Goal: Information Seeking & Learning: Learn about a topic

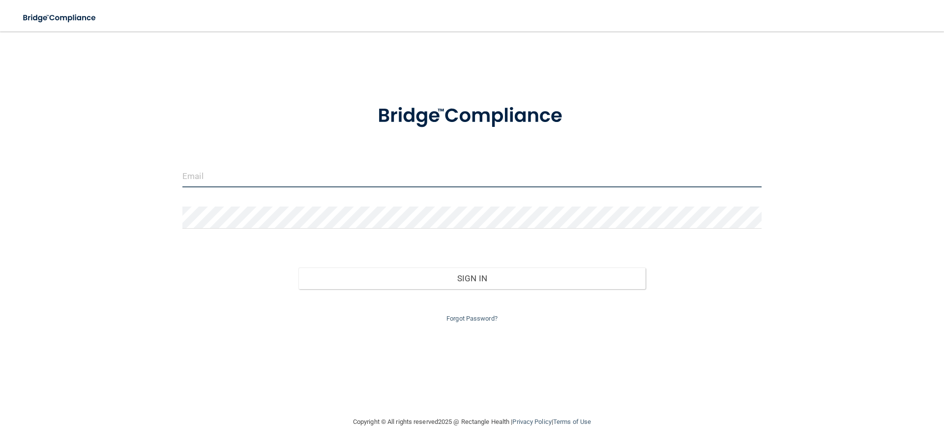
type input "jessica@sunsetdentalsc.com"
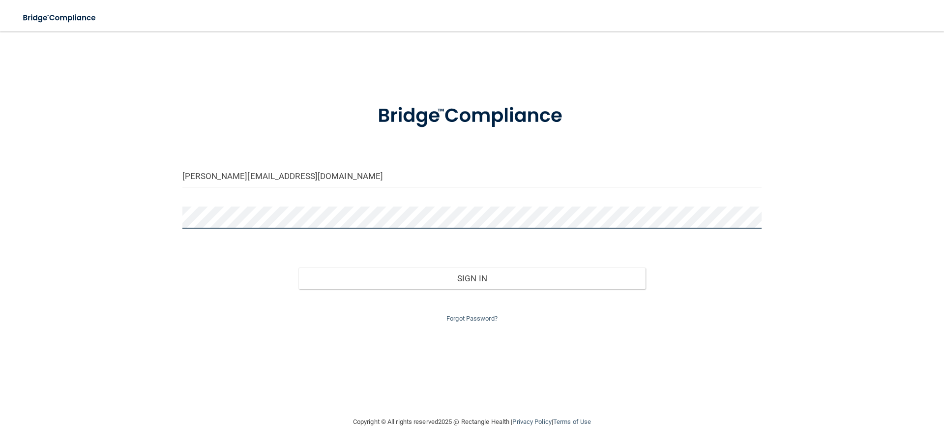
click at [0, 220] on main "jessica@sunsetdentalsc.com Invalid email/password. You don't have permission to…" at bounding box center [472, 239] width 944 height 417
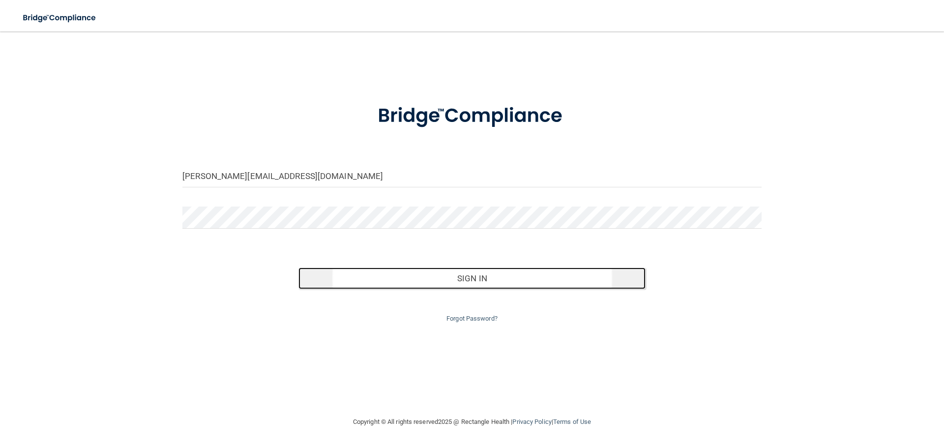
click at [480, 277] on button "Sign In" at bounding box center [473, 279] width 348 height 22
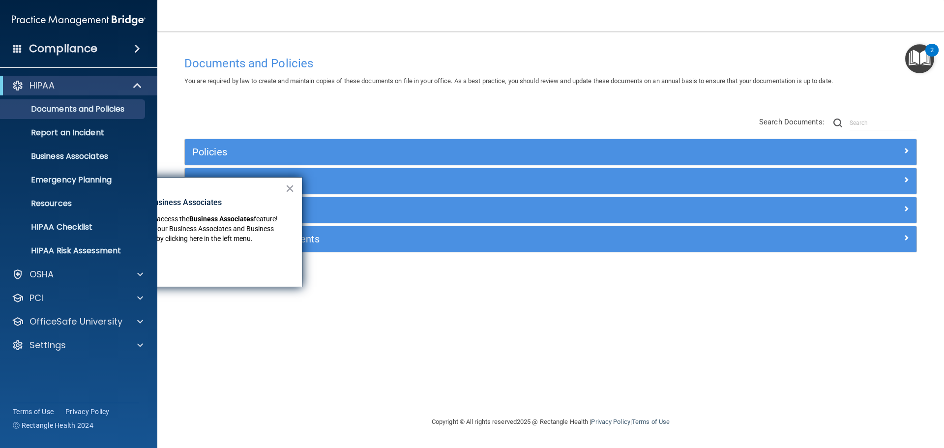
click at [62, 19] on img at bounding box center [79, 20] width 134 height 20
click at [409, 332] on div "Documents and Policies You are required by law to create and maintain copies of…" at bounding box center [551, 233] width 748 height 365
click at [290, 186] on button "×" at bounding box center [289, 189] width 9 height 16
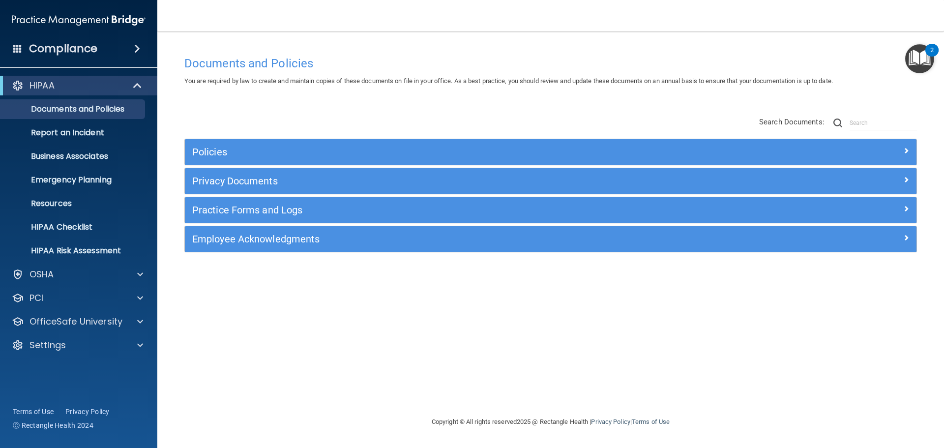
click at [381, 344] on div "Documents and Policies You are required by law to create and maintain copies of…" at bounding box center [551, 233] width 748 height 365
click at [71, 271] on div "OSHA" at bounding box center [65, 275] width 122 height 12
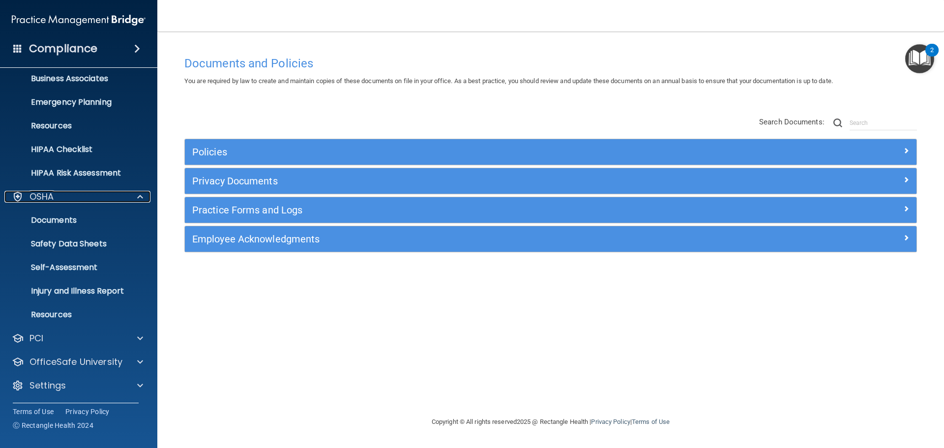
scroll to position [78, 0]
click at [57, 200] on div "OSHA" at bounding box center [65, 196] width 122 height 12
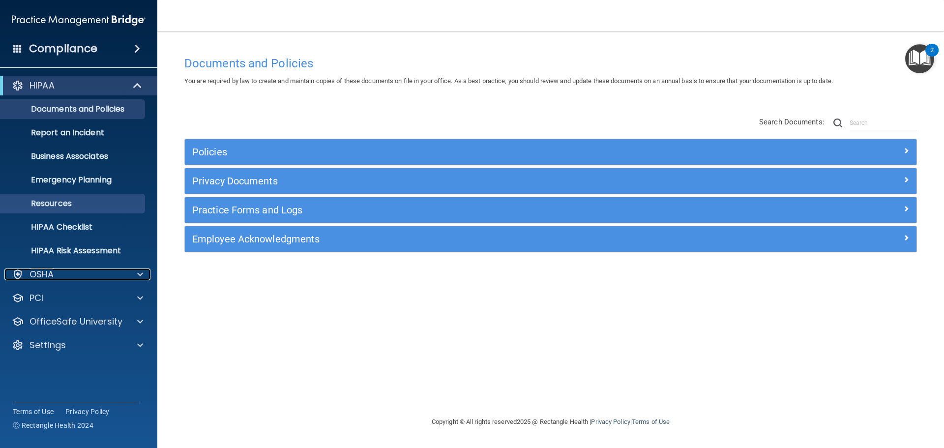
scroll to position [0, 0]
click at [135, 82] on span at bounding box center [138, 86] width 8 height 12
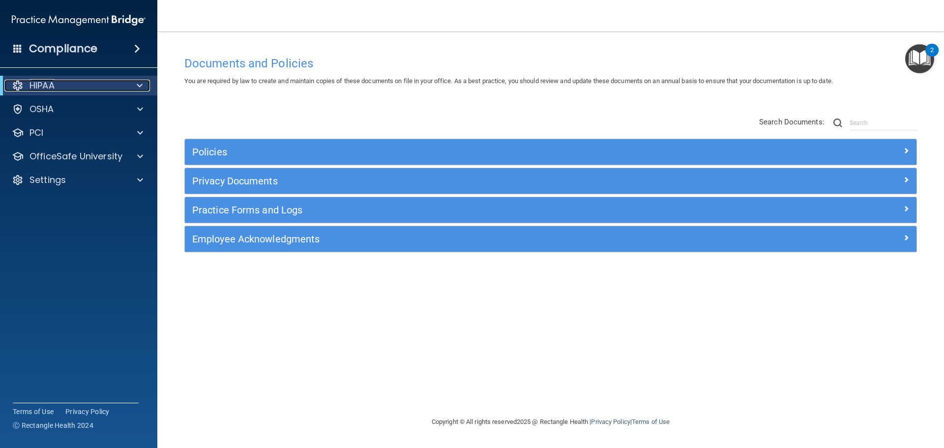
click at [102, 81] on div "HIPAA" at bounding box center [64, 86] width 121 height 12
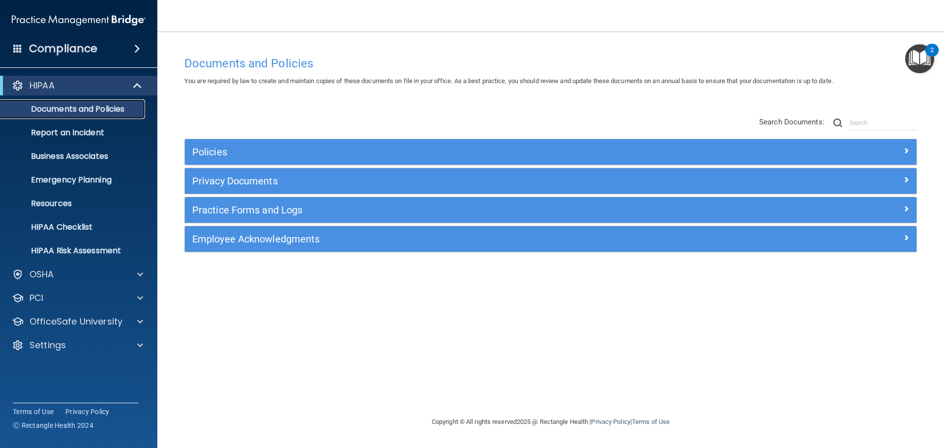
click at [77, 109] on p "Documents and Policies" at bounding box center [73, 109] width 134 height 10
click at [117, 317] on p "OfficeSafe University" at bounding box center [76, 322] width 93 height 12
click at [128, 88] on div at bounding box center [138, 86] width 24 height 12
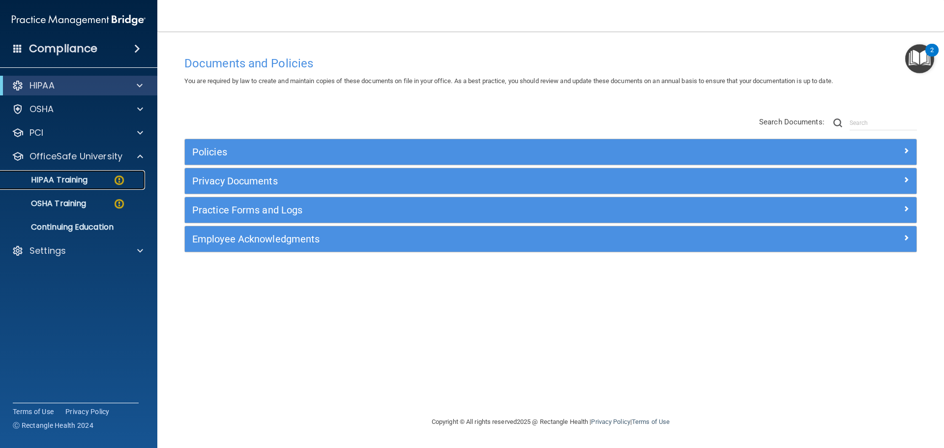
click at [60, 177] on p "HIPAA Training" at bounding box center [46, 180] width 81 height 10
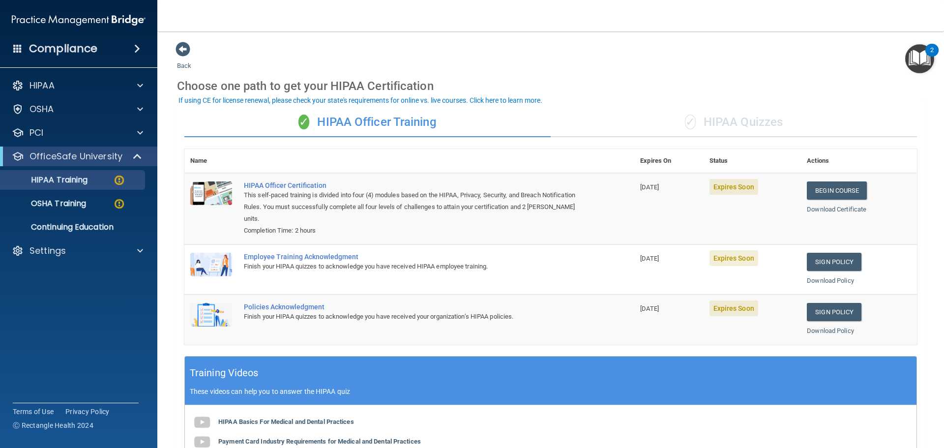
drag, startPoint x: 35, startPoint y: 186, endPoint x: 93, endPoint y: 348, distance: 171.9
click at [93, 348] on div "Compliance HIPAA Documents and Policies Report an Incident Business Associates …" at bounding box center [78, 224] width 157 height 448
click at [816, 188] on link "Begin Course" at bounding box center [837, 191] width 60 height 18
click at [112, 251] on div "Settings" at bounding box center [65, 251] width 122 height 12
click at [42, 343] on p "Sign Out" at bounding box center [73, 345] width 134 height 10
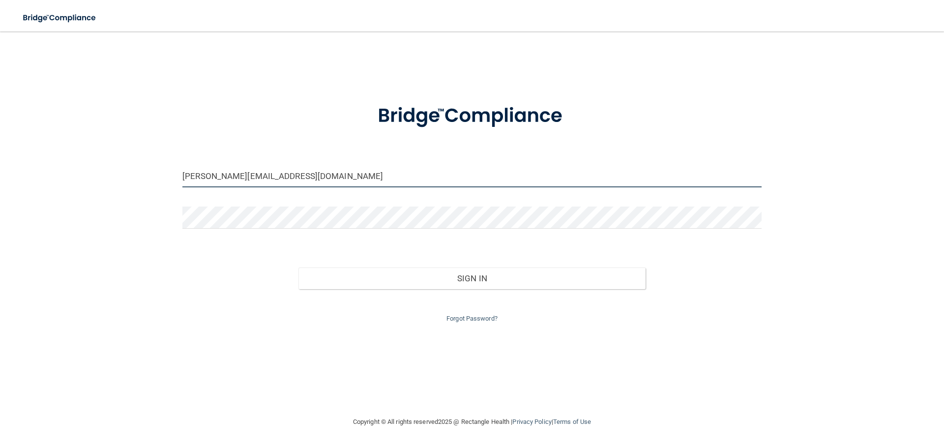
click at [265, 165] on input "jessica@sunsetdentalsc.com" at bounding box center [471, 176] width 579 height 22
drag, startPoint x: 310, startPoint y: 175, endPoint x: 65, endPoint y: 199, distance: 246.1
click at [56, 206] on div "jessica@sunsetdentalsc.com Invalid email/password. You don't have permission to…" at bounding box center [472, 223] width 905 height 365
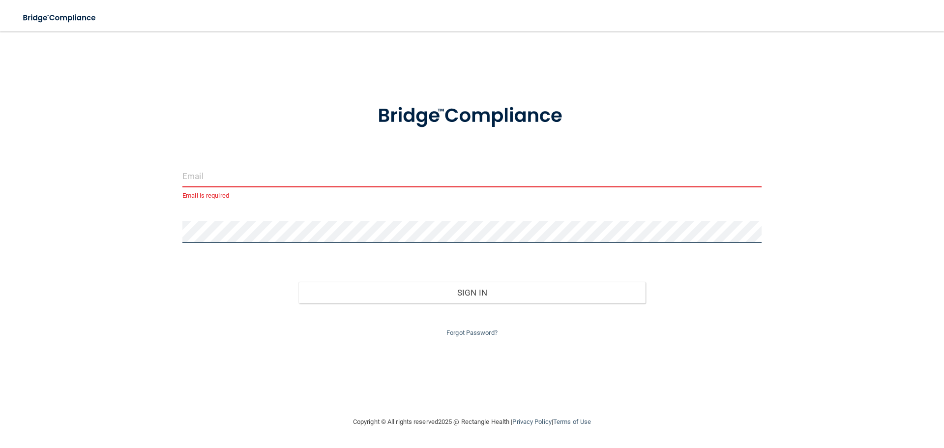
click at [0, 226] on main "Email is required Invalid email/password. You don't have permission to access t…" at bounding box center [472, 239] width 944 height 417
click at [0, 156] on main "Email is required Invalid email/password. You don't have permission to access t…" at bounding box center [472, 239] width 944 height 417
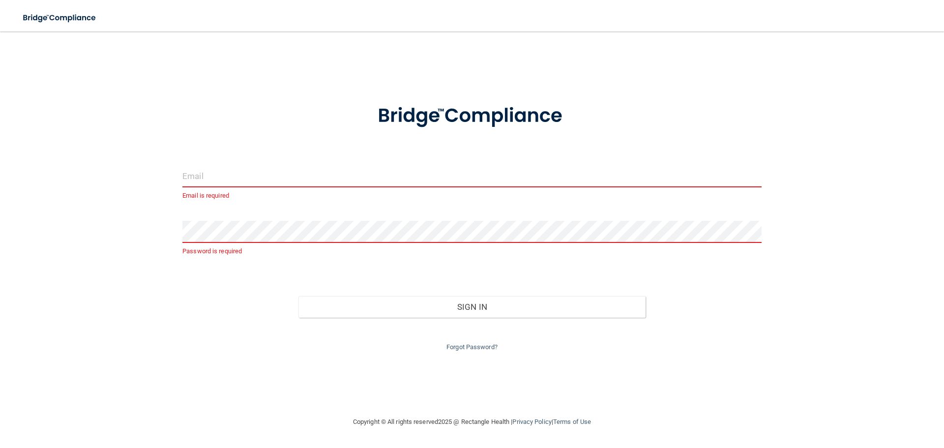
click at [268, 179] on input "email" at bounding box center [471, 176] width 579 height 22
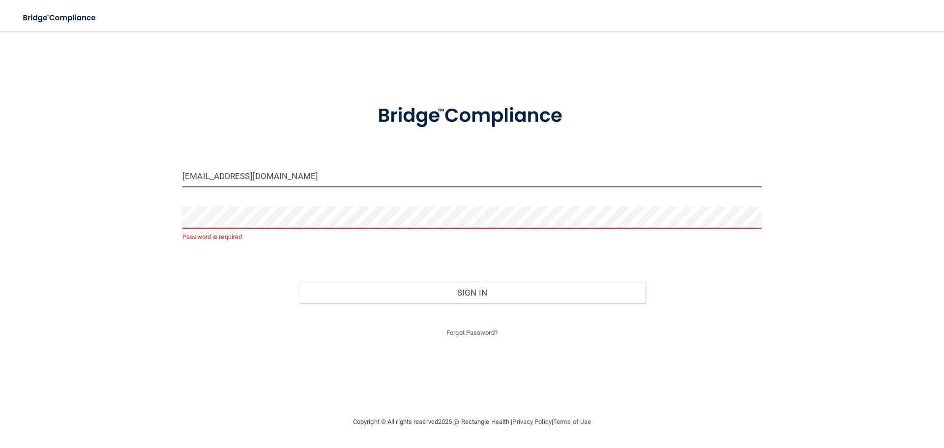
type input "[EMAIL_ADDRESS][DOMAIN_NAME]"
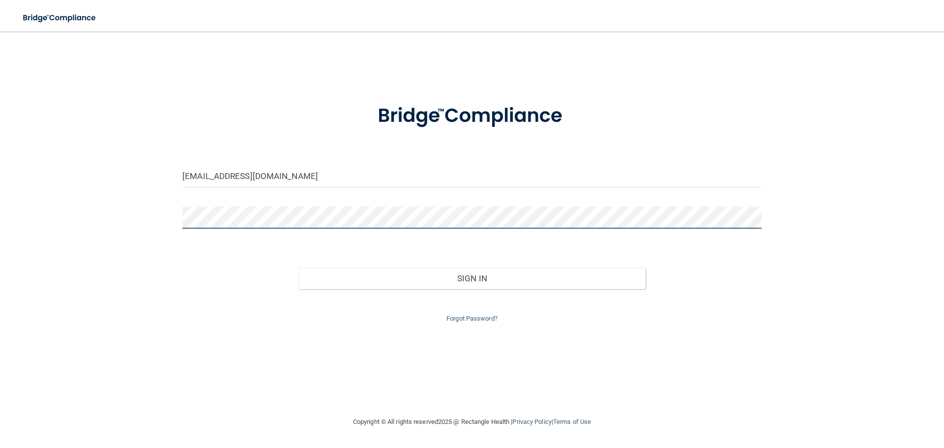
click at [299, 268] on button "Sign In" at bounding box center [473, 279] width 348 height 22
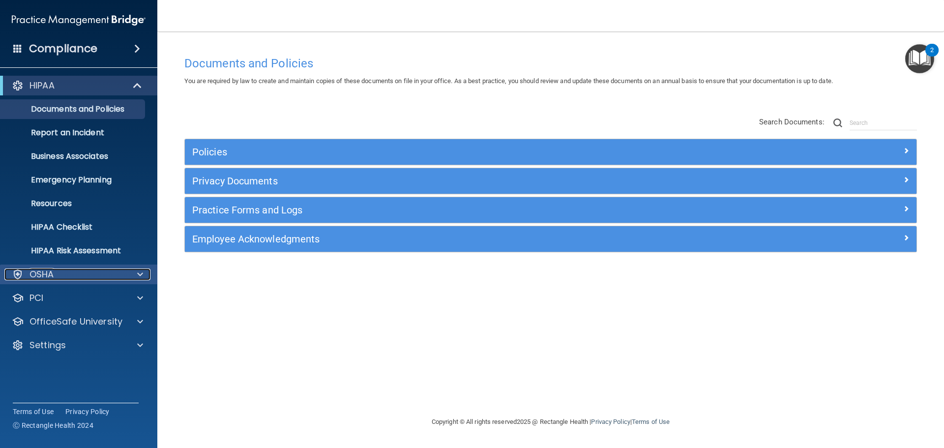
click at [100, 271] on div "OSHA" at bounding box center [65, 275] width 122 height 12
click at [140, 275] on span at bounding box center [140, 275] width 6 height 12
click at [140, 85] on span at bounding box center [138, 86] width 8 height 12
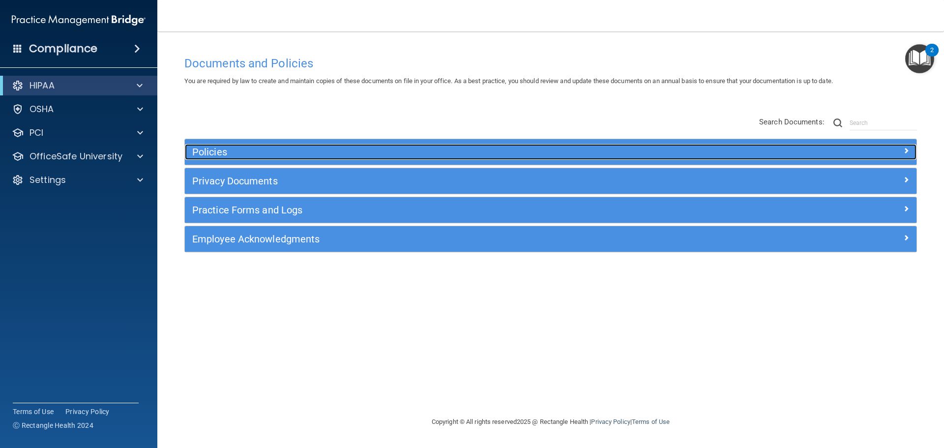
click at [317, 152] on h5 "Policies" at bounding box center [459, 152] width 534 height 11
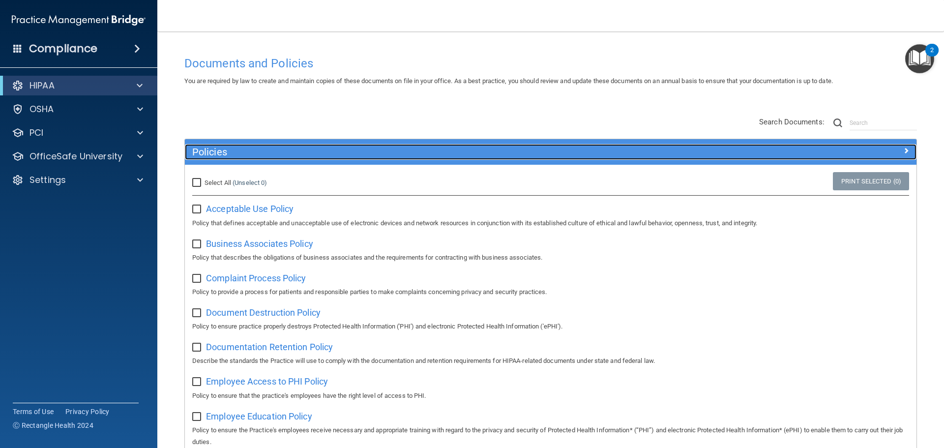
click at [317, 152] on h5 "Policies" at bounding box center [459, 152] width 534 height 11
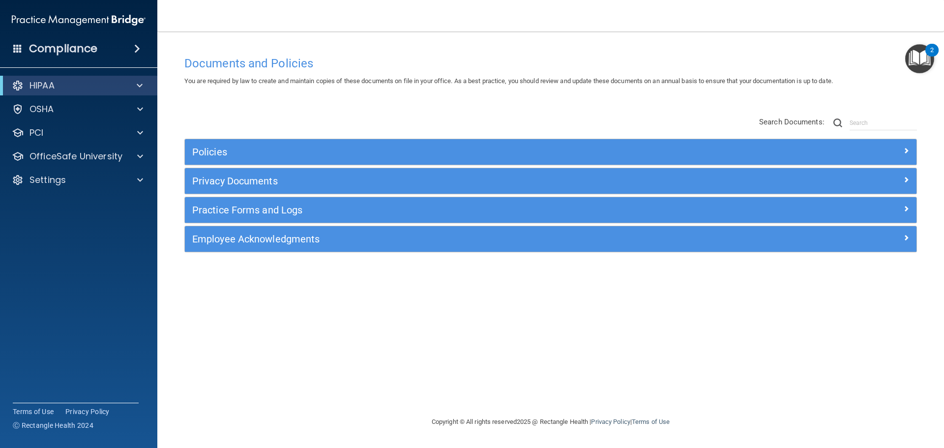
click at [920, 66] on img "Open Resource Center, 2 new notifications" at bounding box center [920, 58] width 29 height 29
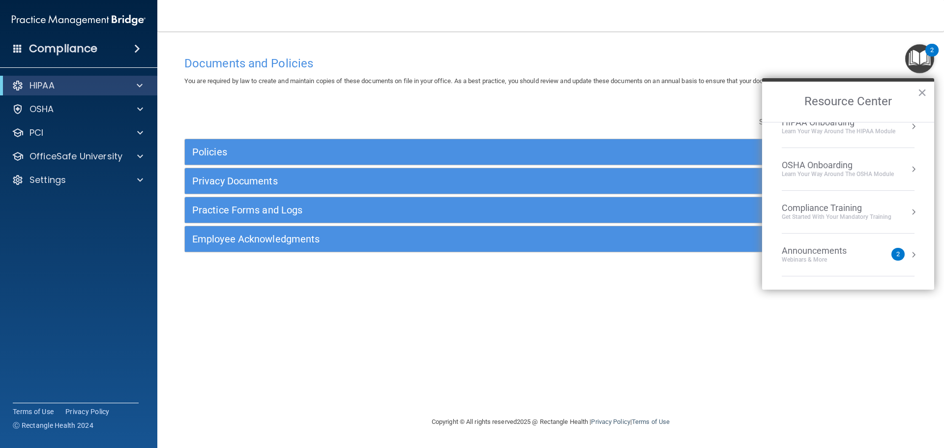
scroll to position [141, 0]
click at [924, 95] on button "×" at bounding box center [922, 93] width 9 height 16
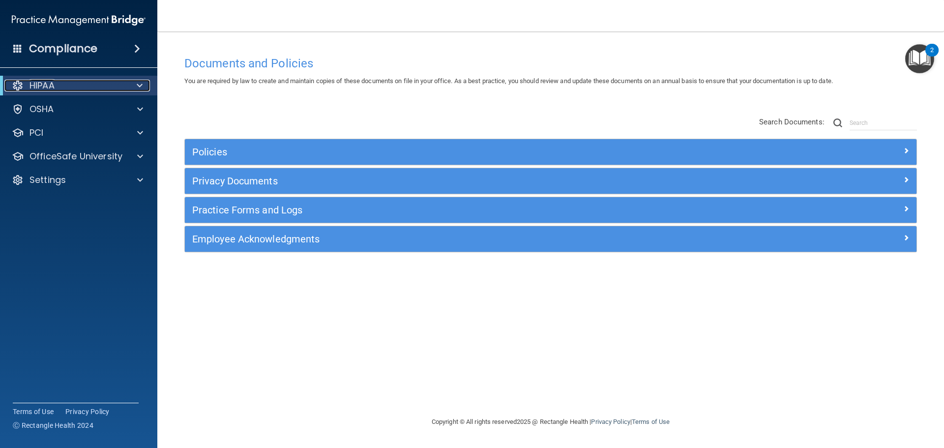
click at [141, 89] on span at bounding box center [140, 86] width 6 height 12
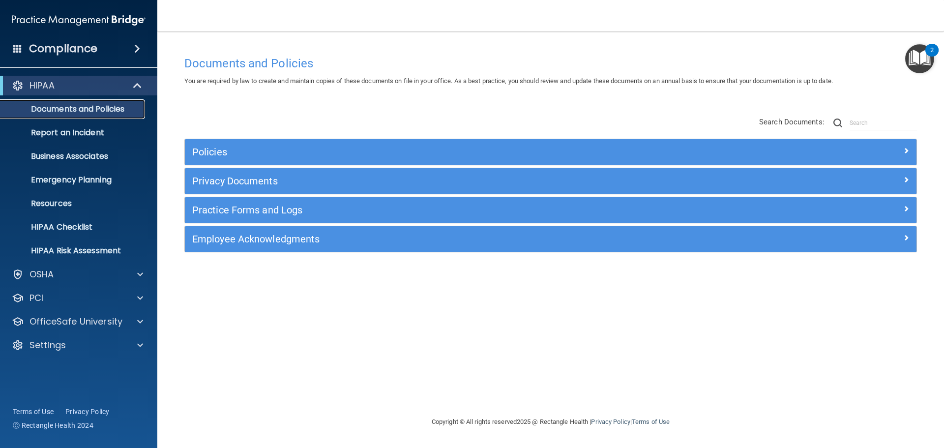
click at [107, 111] on p "Documents and Policies" at bounding box center [73, 109] width 134 height 10
click at [134, 88] on span at bounding box center [138, 86] width 8 height 12
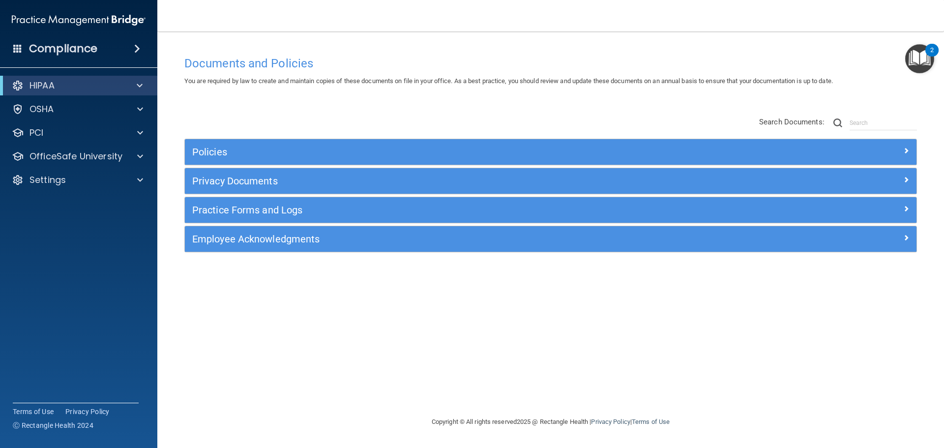
click at [137, 49] on span at bounding box center [137, 49] width 6 height 12
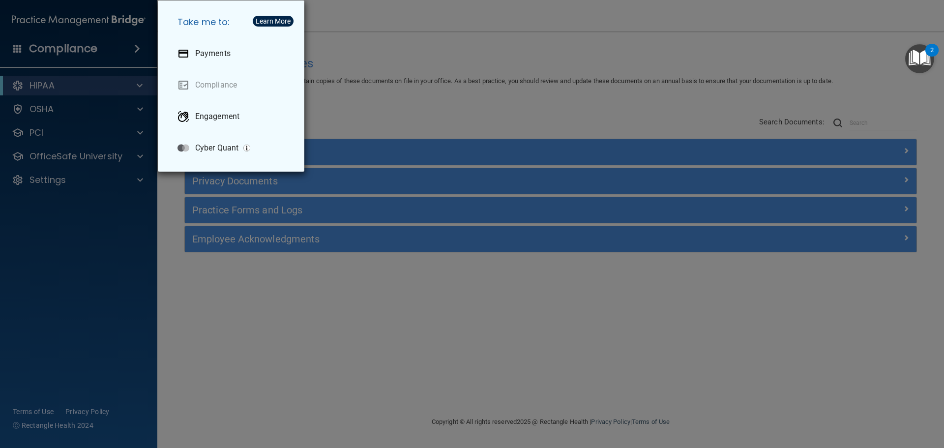
click at [137, 49] on div "Take me to: Payments Compliance Engagement Cyber Quant" at bounding box center [472, 224] width 944 height 448
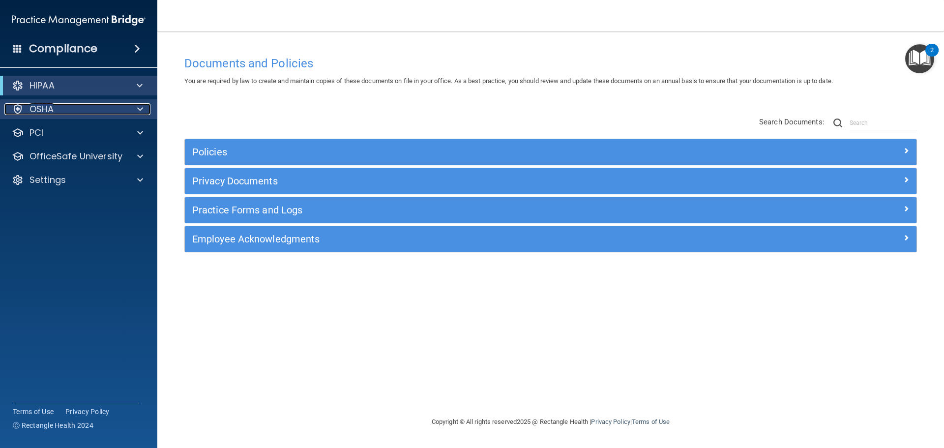
click at [133, 107] on div at bounding box center [138, 109] width 25 height 12
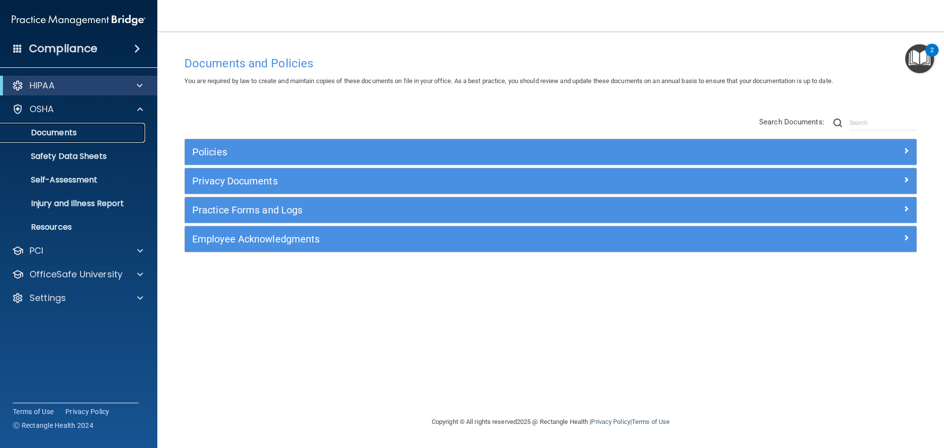
click at [62, 132] on p "Documents" at bounding box center [73, 133] width 134 height 10
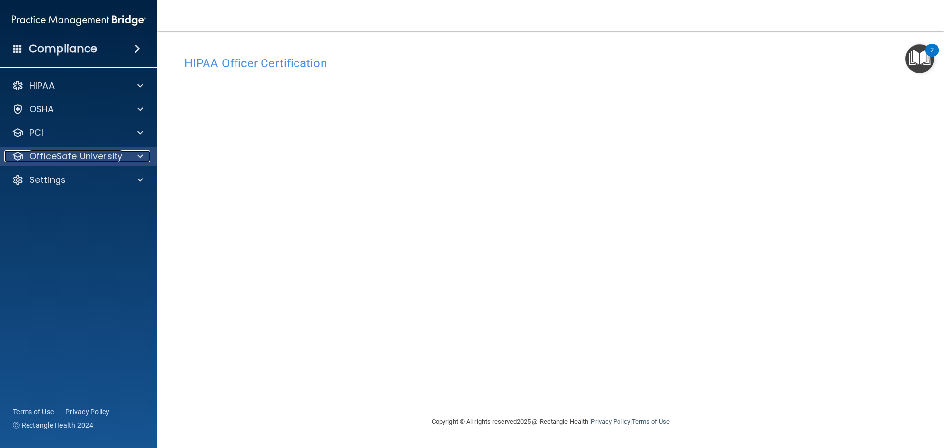
click at [86, 159] on p "OfficeSafe University" at bounding box center [76, 157] width 93 height 12
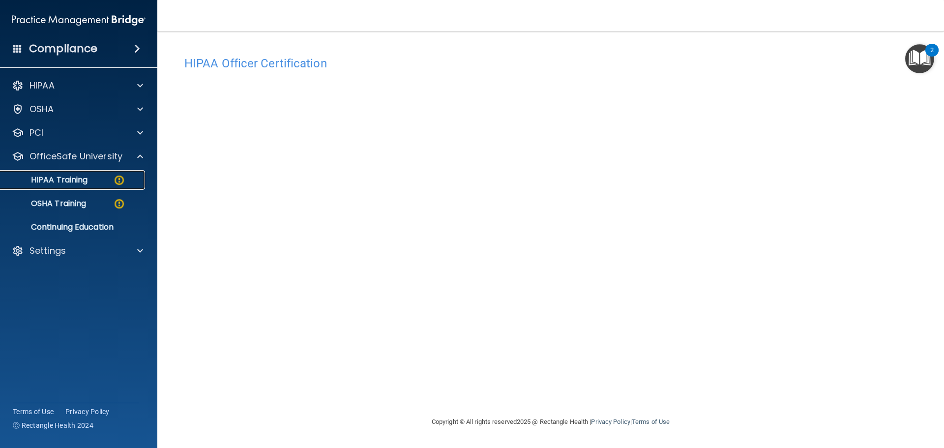
click at [81, 178] on p "HIPAA Training" at bounding box center [46, 180] width 81 height 10
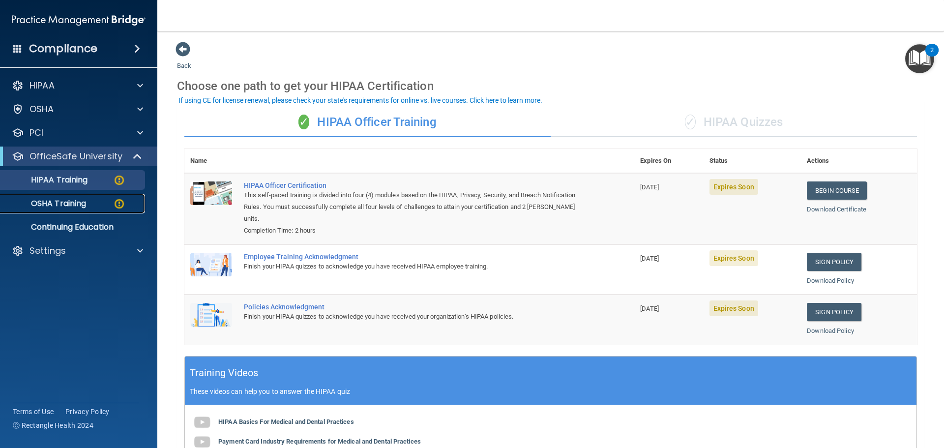
click at [83, 205] on p "OSHA Training" at bounding box center [46, 204] width 80 height 10
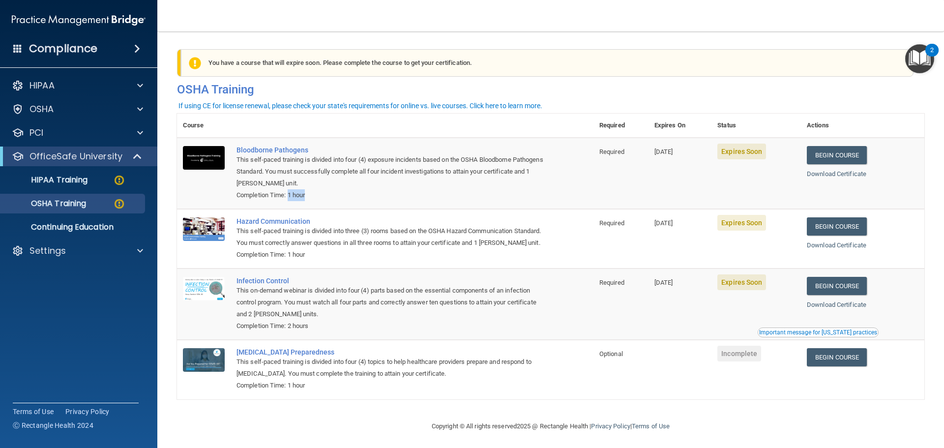
drag, startPoint x: 314, startPoint y: 196, endPoint x: 290, endPoint y: 195, distance: 24.1
click at [290, 195] on div "Completion Time: 1 hour" at bounding box center [391, 195] width 308 height 12
click at [57, 176] on p "HIPAA Training" at bounding box center [46, 180] width 81 height 10
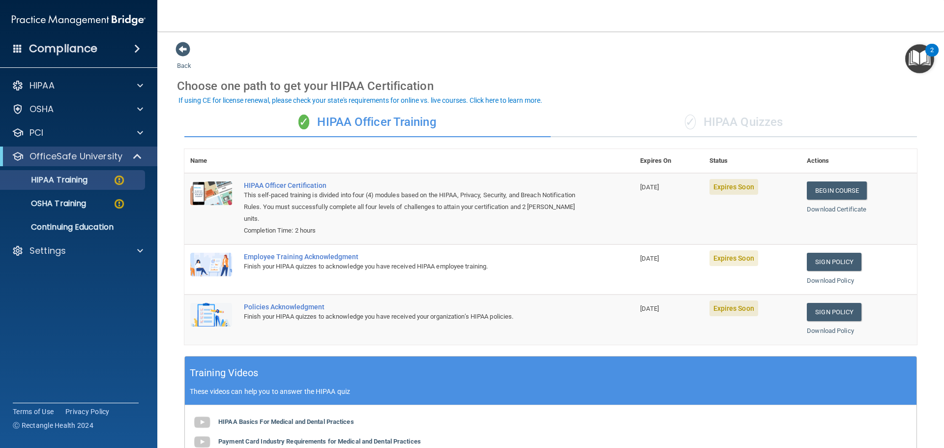
click at [92, 16] on img at bounding box center [79, 20] width 134 height 20
click at [93, 22] on img at bounding box center [79, 20] width 134 height 20
click at [40, 48] on h4 "Compliance" at bounding box center [63, 49] width 68 height 14
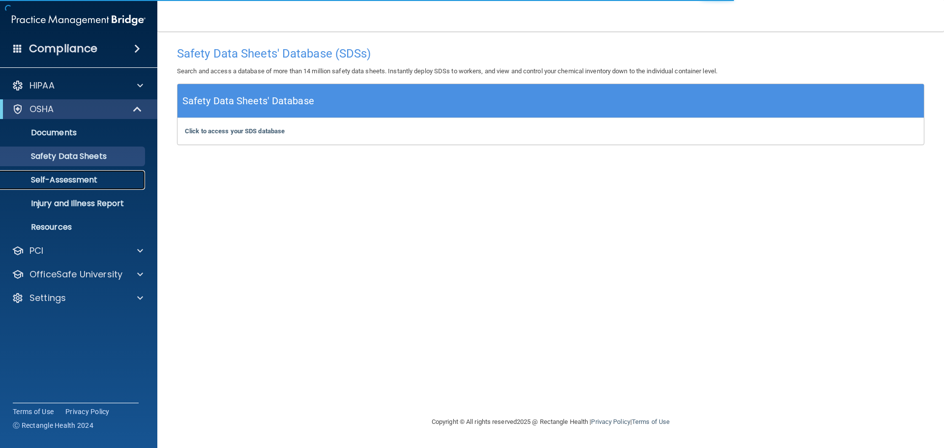
click at [100, 177] on p "Self-Assessment" at bounding box center [73, 180] width 134 height 10
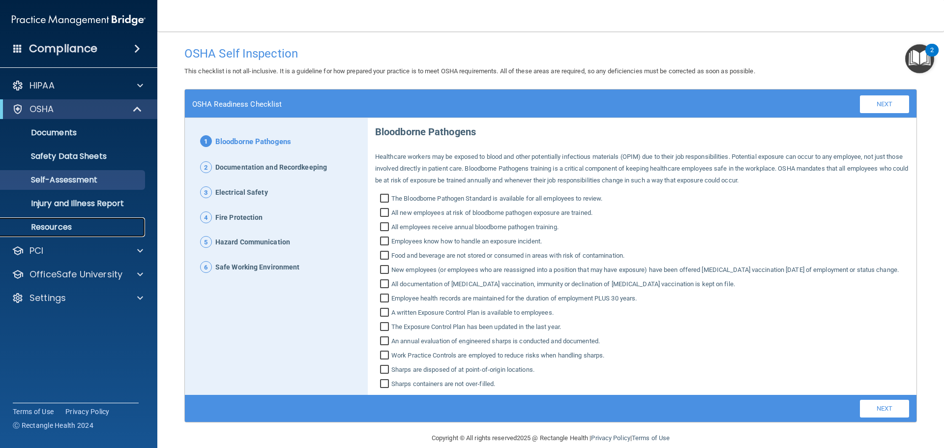
click at [70, 227] on p "Resources" at bounding box center [73, 227] width 134 height 10
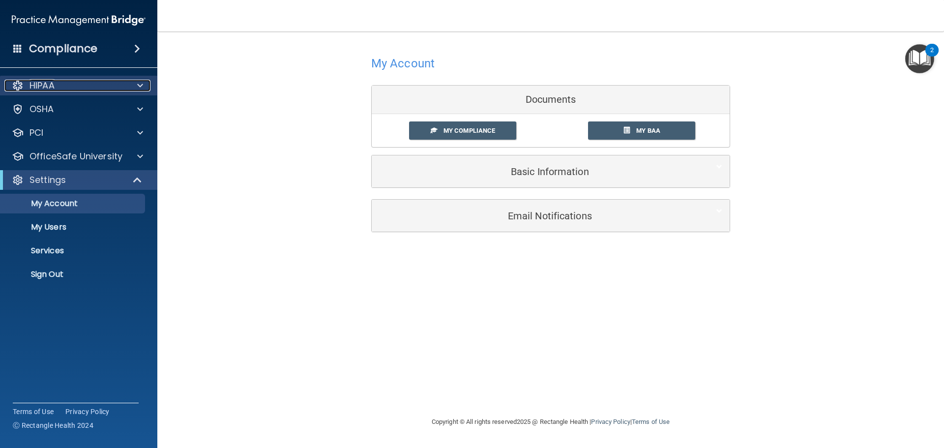
click at [138, 88] on span at bounding box center [140, 86] width 6 height 12
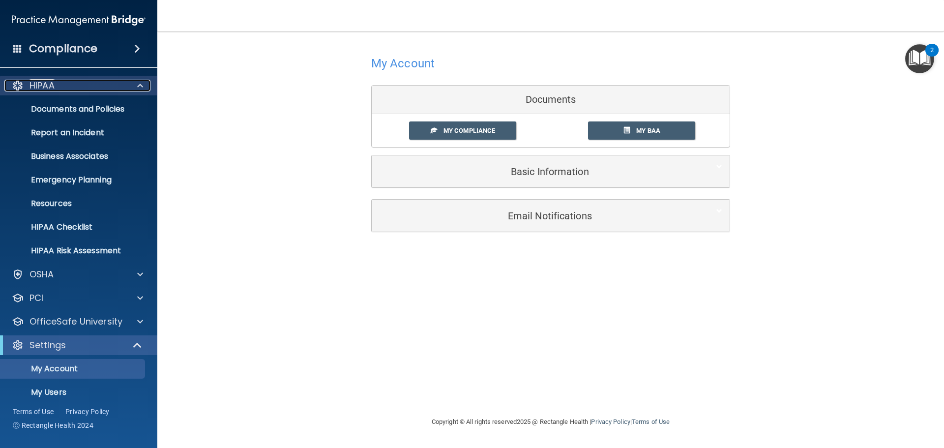
click at [138, 88] on span at bounding box center [140, 86] width 6 height 12
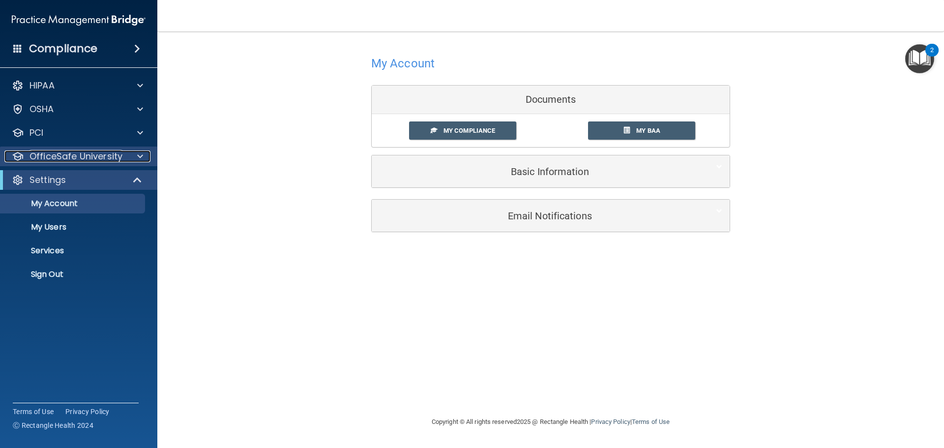
click at [136, 157] on div at bounding box center [138, 157] width 25 height 12
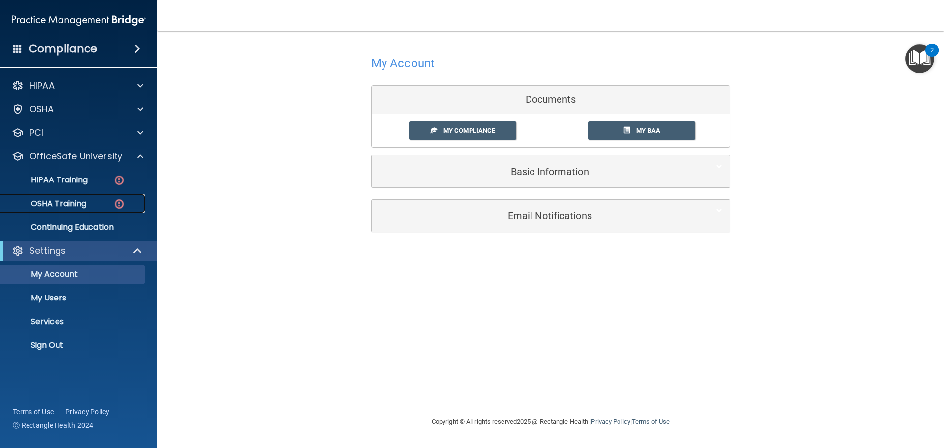
click at [79, 208] on p "OSHA Training" at bounding box center [46, 204] width 80 height 10
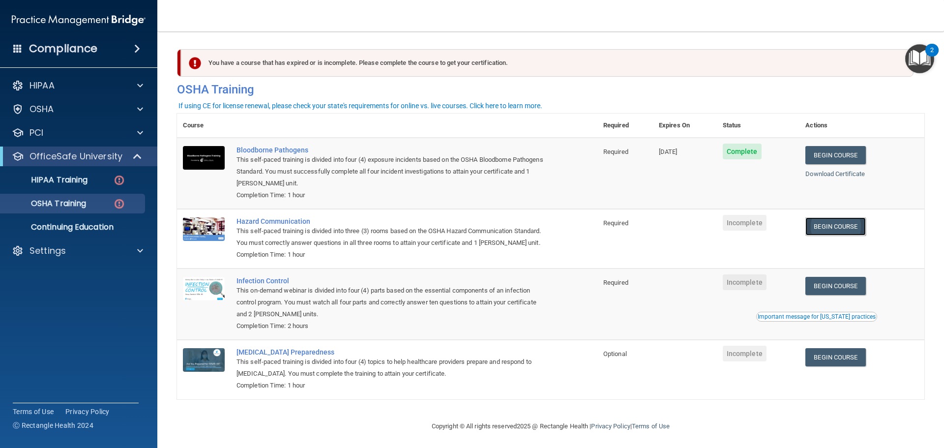
click at [836, 231] on link "Begin Course" at bounding box center [836, 226] width 60 height 18
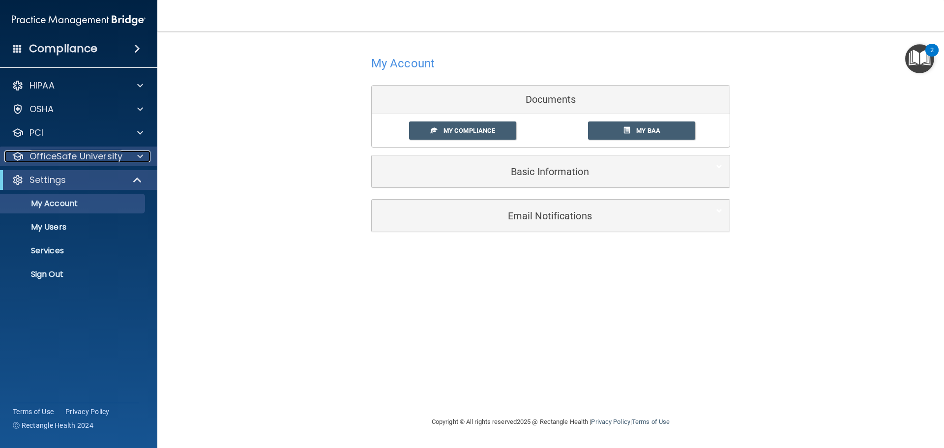
click at [141, 158] on span at bounding box center [140, 157] width 6 height 12
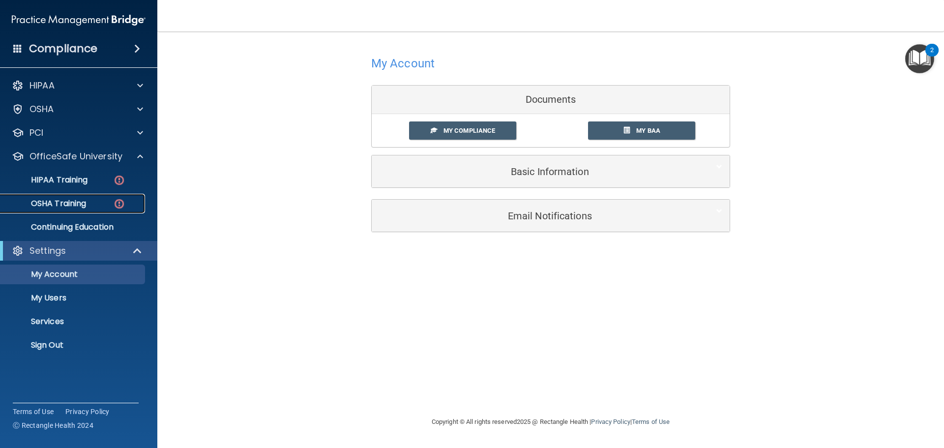
click at [85, 205] on p "OSHA Training" at bounding box center [46, 204] width 80 height 10
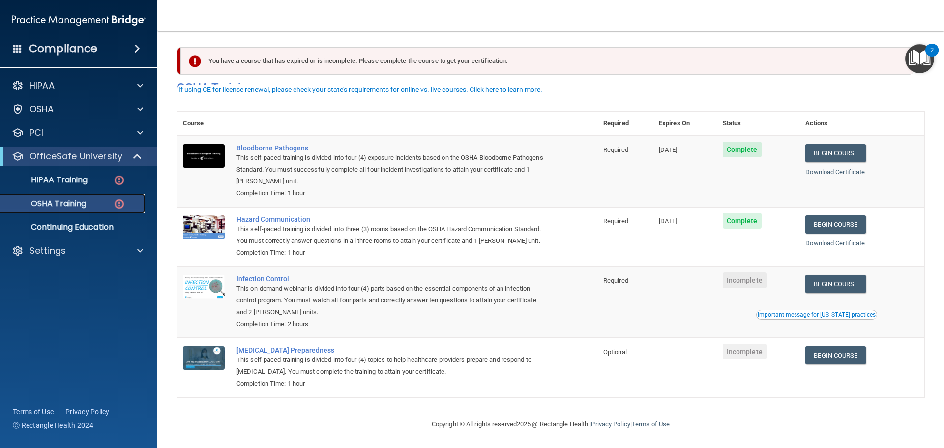
scroll to position [16, 0]
click at [106, 182] on div "HIPAA Training" at bounding box center [73, 180] width 134 height 10
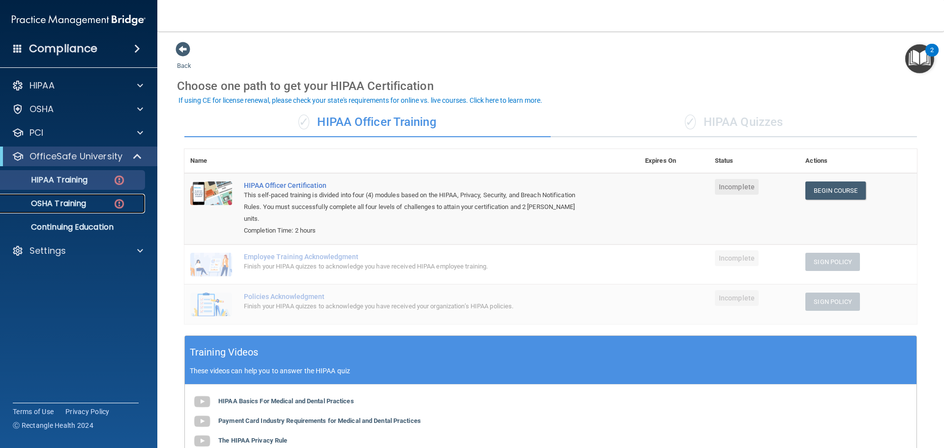
click at [93, 208] on div "OSHA Training" at bounding box center [73, 204] width 134 height 10
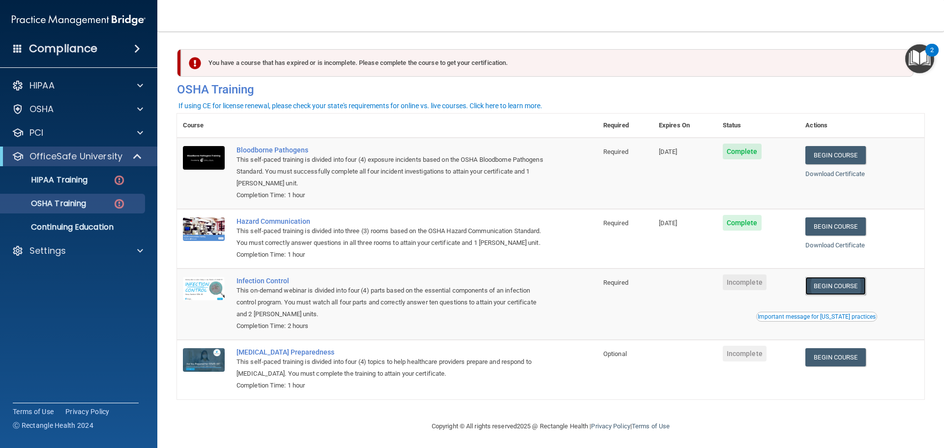
click at [849, 295] on link "Begin Course" at bounding box center [836, 286] width 60 height 18
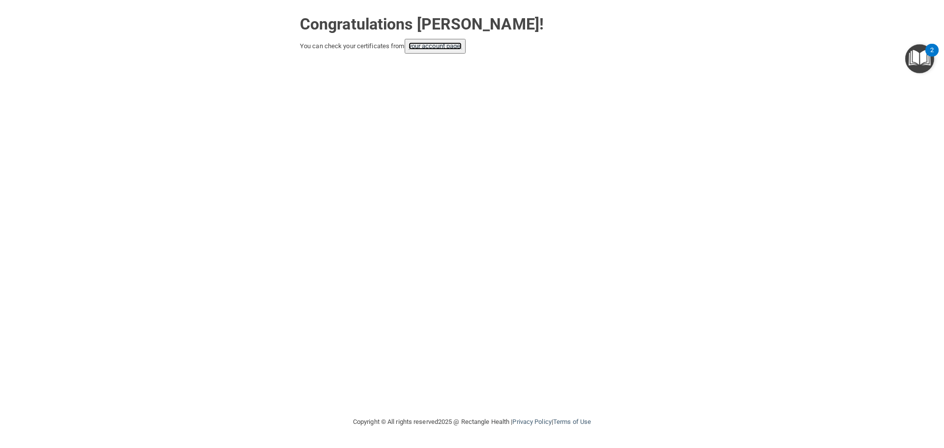
click at [427, 48] on link "your account page!" at bounding box center [436, 45] width 54 height 7
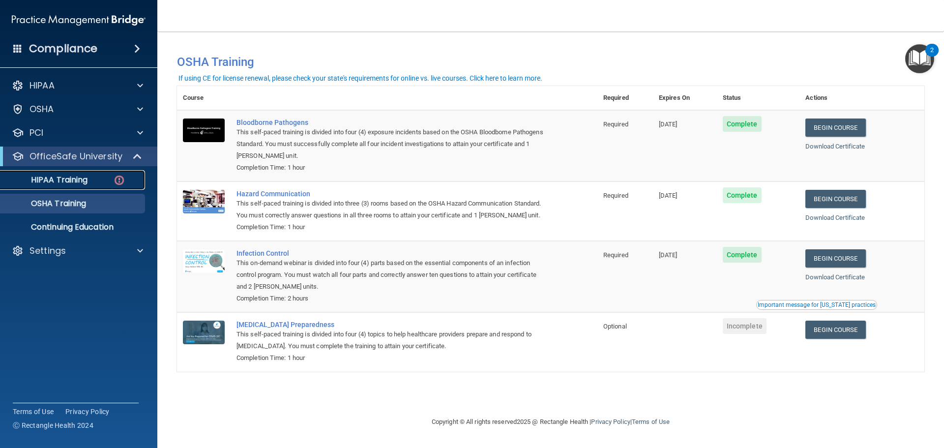
click at [83, 183] on p "HIPAA Training" at bounding box center [46, 180] width 81 height 10
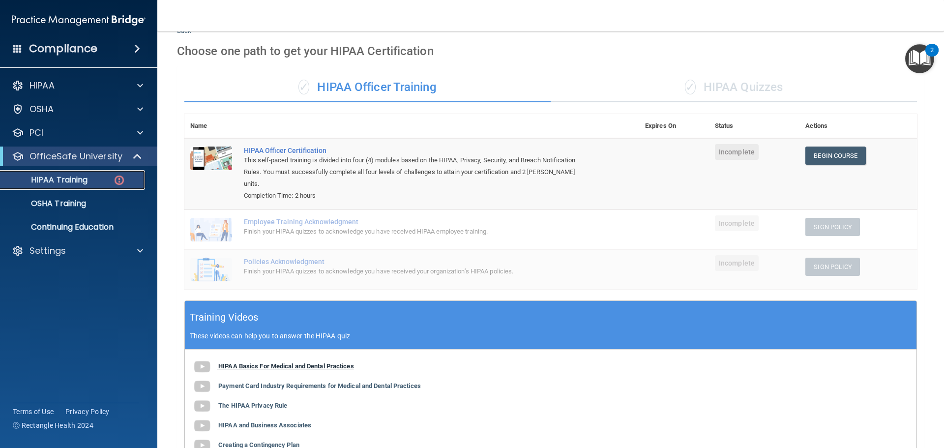
scroll to position [34, 0]
